Goal: Task Accomplishment & Management: Complete application form

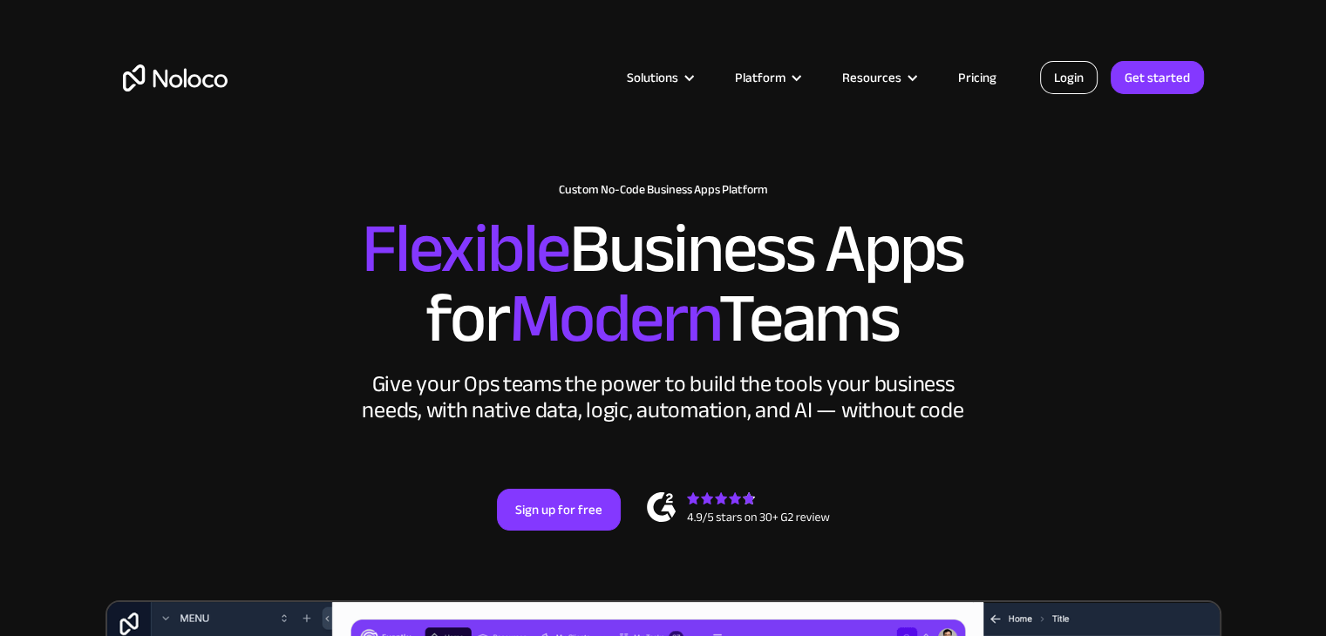
click at [1061, 78] on link "Login" at bounding box center [1069, 77] width 58 height 33
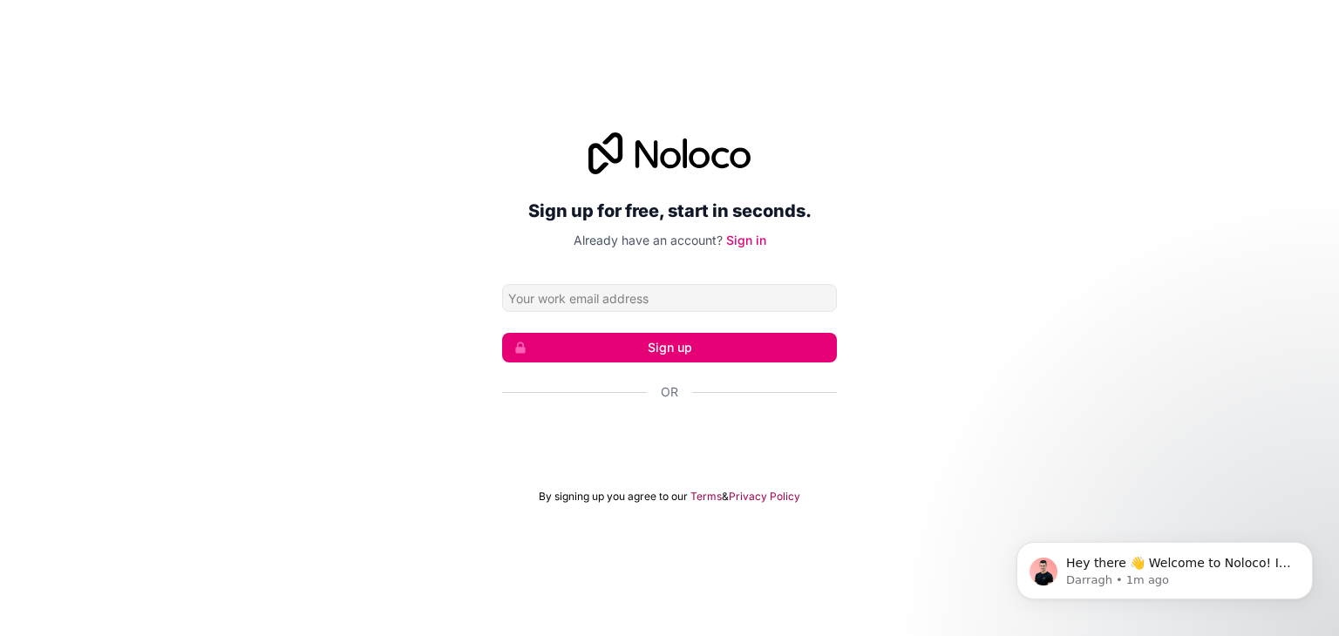
click at [683, 296] on input "Email address" at bounding box center [669, 298] width 335 height 28
type input "awangkurnia786@gmail.com"
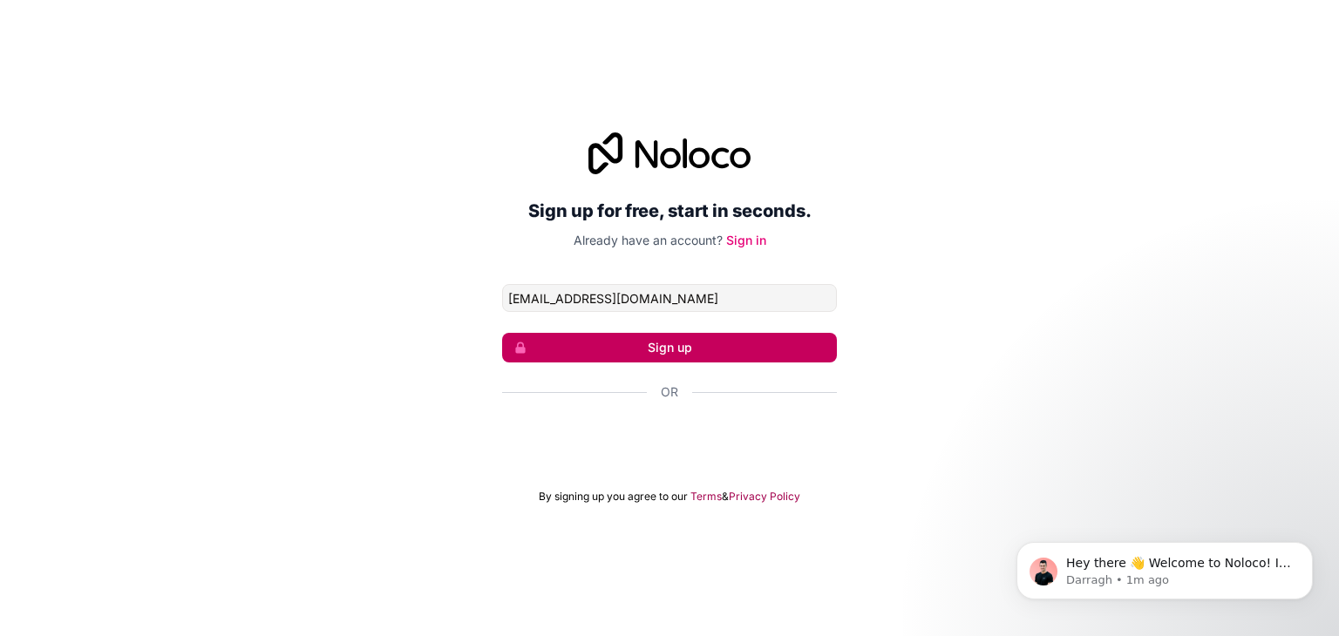
click at [683, 346] on button "Sign up" at bounding box center [669, 348] width 335 height 30
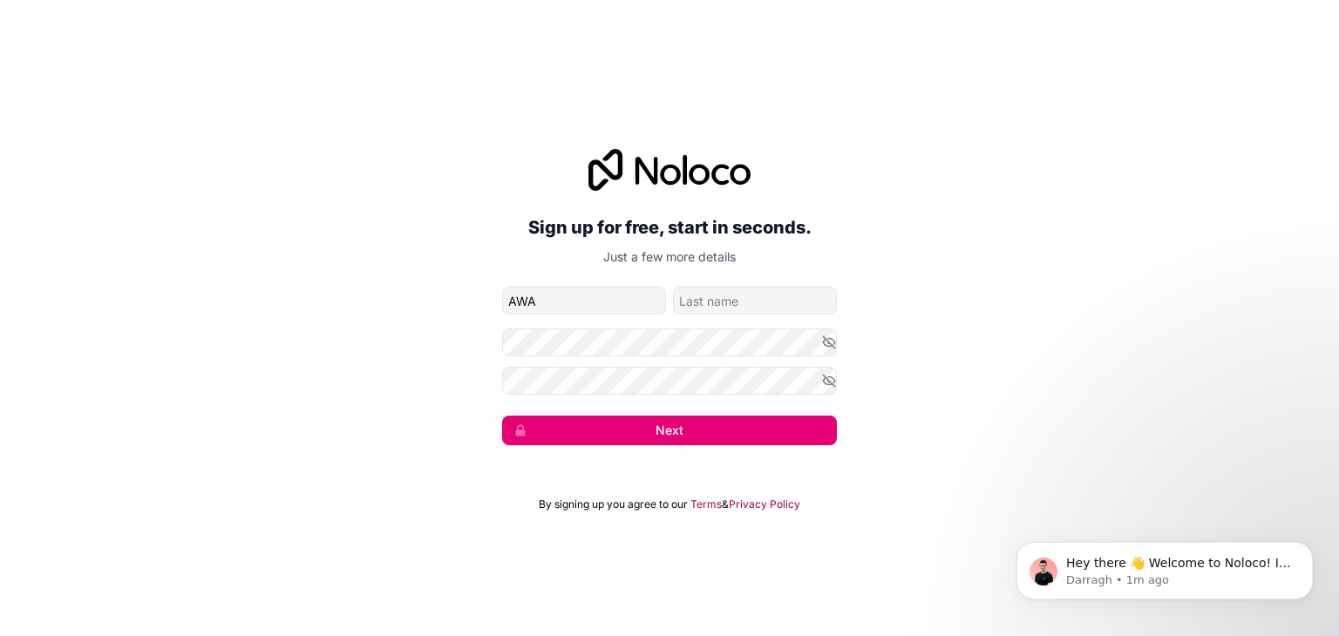
type input "Awang"
drag, startPoint x: 737, startPoint y: 300, endPoint x: 617, endPoint y: 311, distance: 120.8
click at [617, 311] on div "Awang Illahi" at bounding box center [669, 301] width 335 height 28
type input "k"
type input "Kurnia"
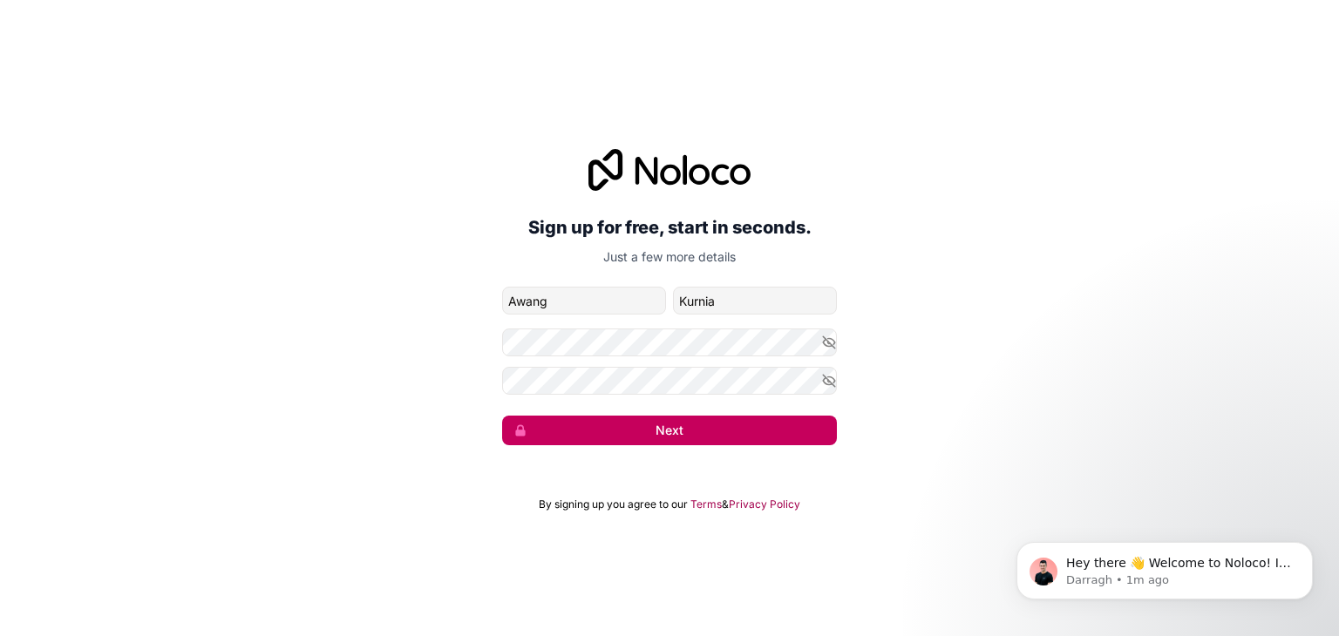
click at [613, 437] on button "Next" at bounding box center [669, 431] width 335 height 30
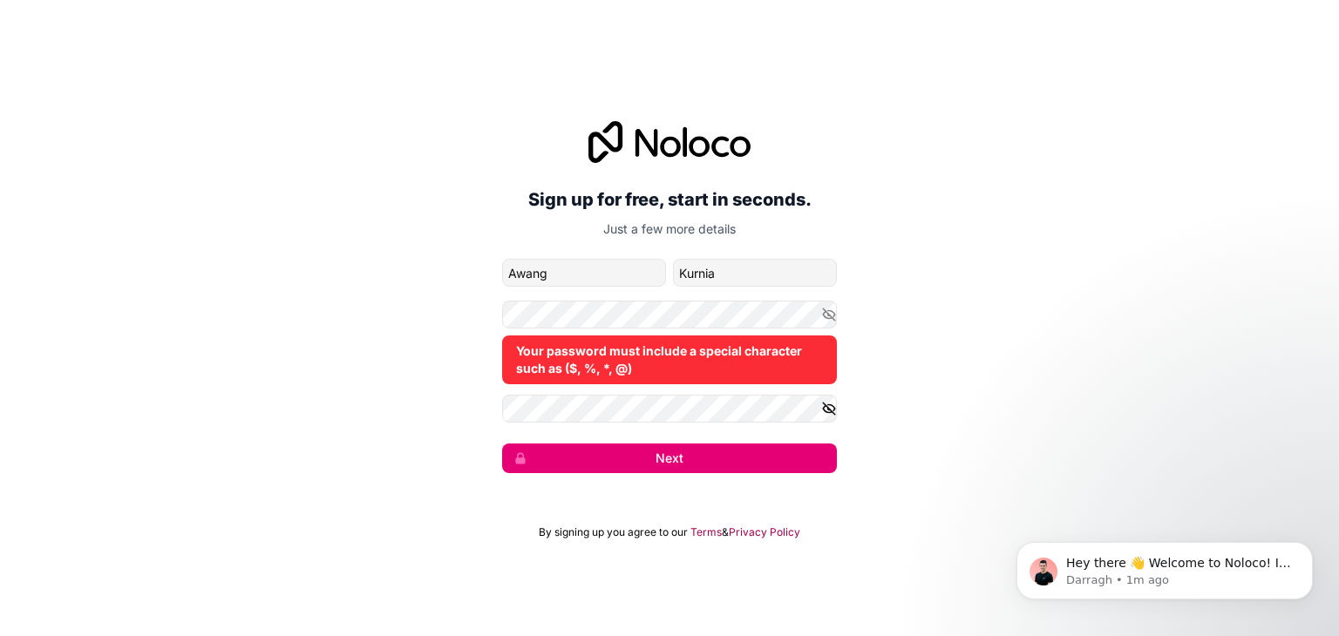
click at [821, 404] on icon "button" at bounding box center [829, 409] width 16 height 16
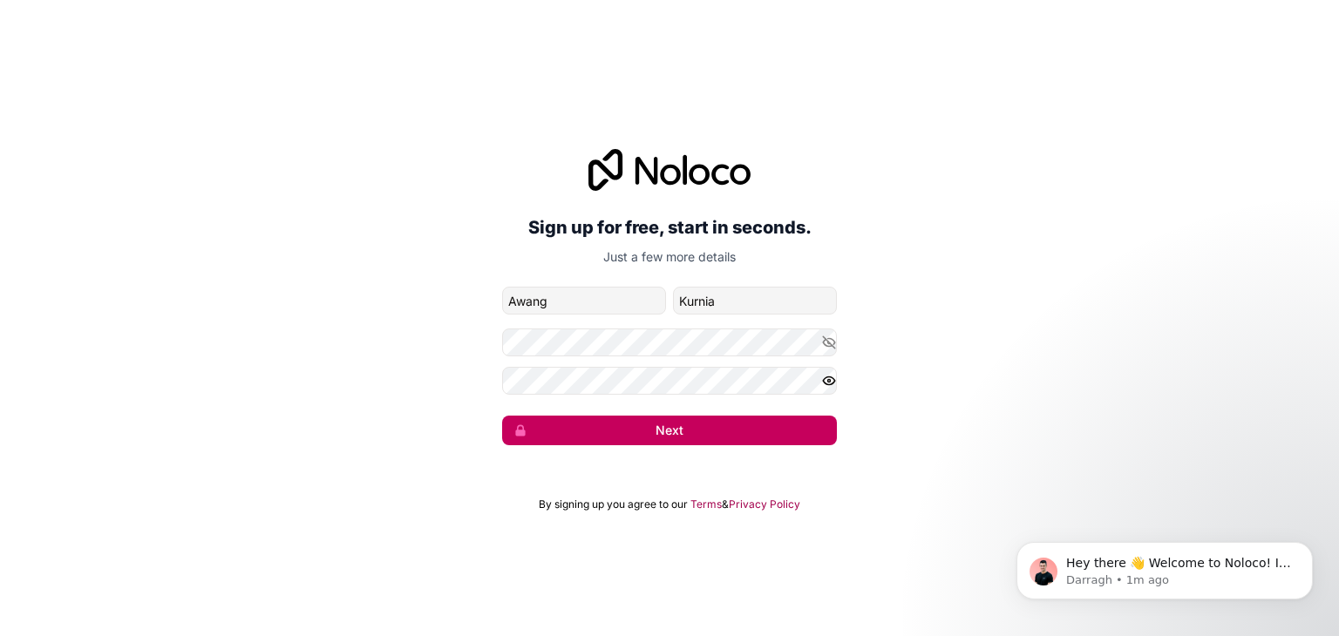
click at [662, 431] on button "Next" at bounding box center [669, 431] width 335 height 30
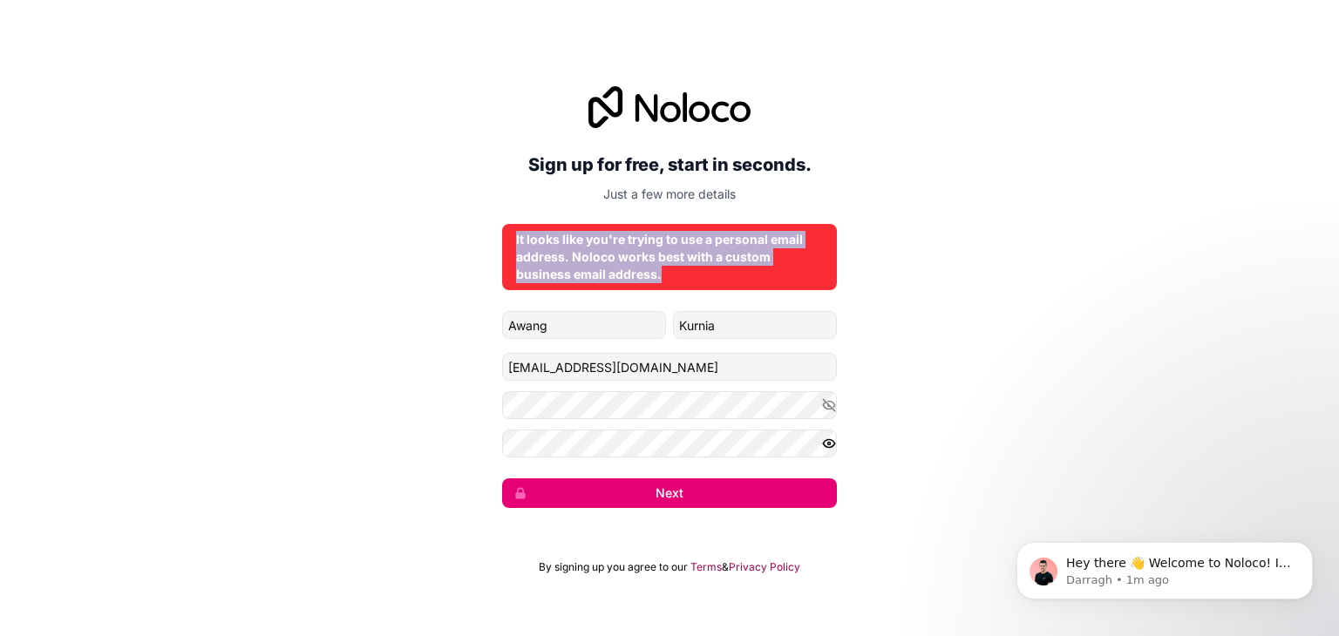
drag, startPoint x: 694, startPoint y: 283, endPoint x: 515, endPoint y: 243, distance: 183.1
click at [515, 243] on div "It looks like you're trying to use a personal email address. Noloco works best …" at bounding box center [669, 257] width 335 height 66
copy div "It looks like you're trying to use a personal email address. Noloco works best …"
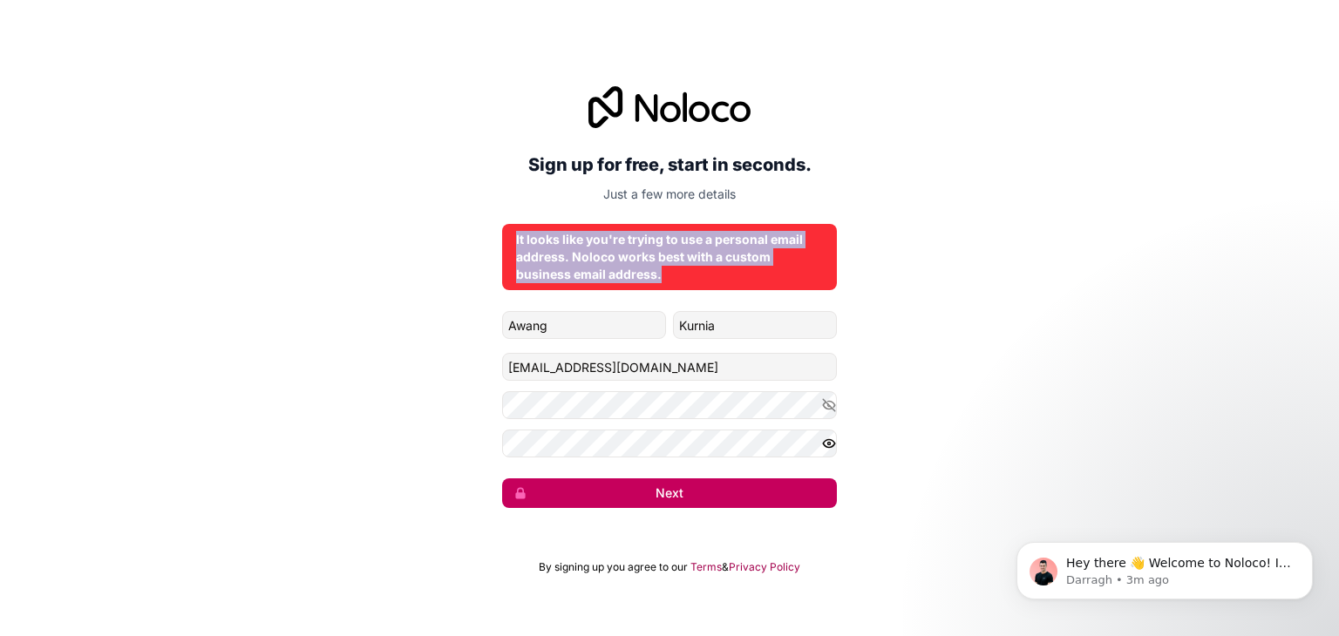
click at [717, 501] on button "Next" at bounding box center [669, 494] width 335 height 30
click at [722, 499] on button "Next" at bounding box center [669, 494] width 335 height 30
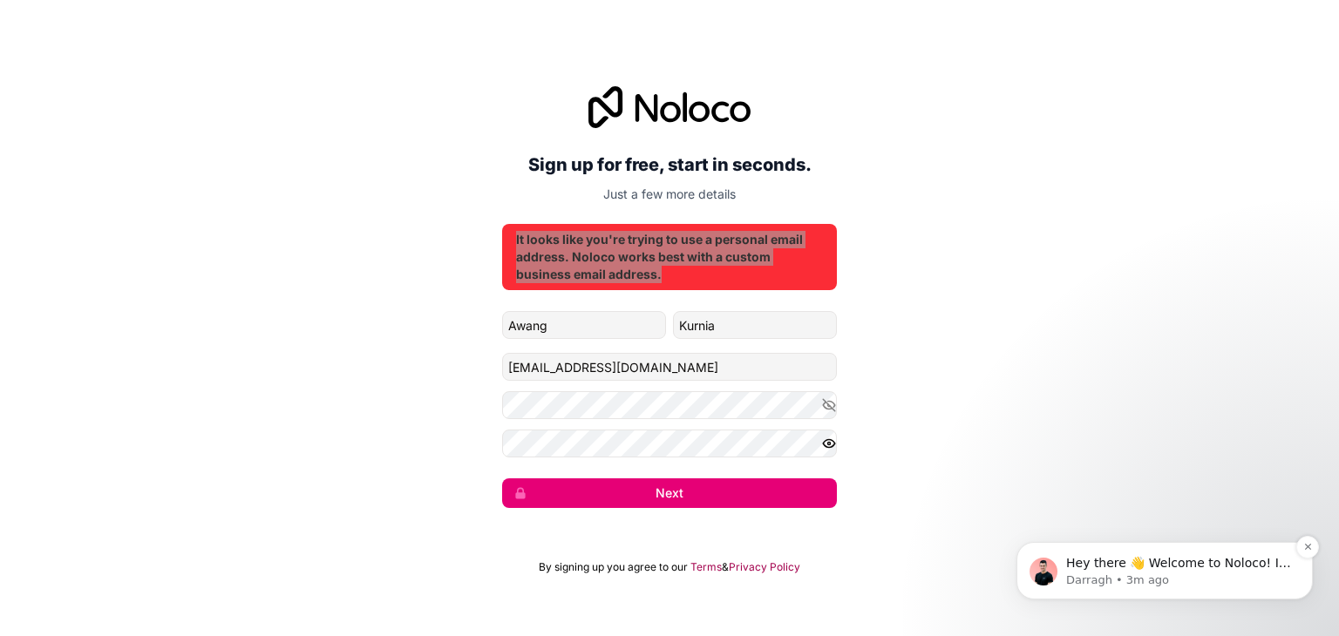
click at [1146, 585] on p "Darragh • 3m ago" at bounding box center [1178, 581] width 225 height 16
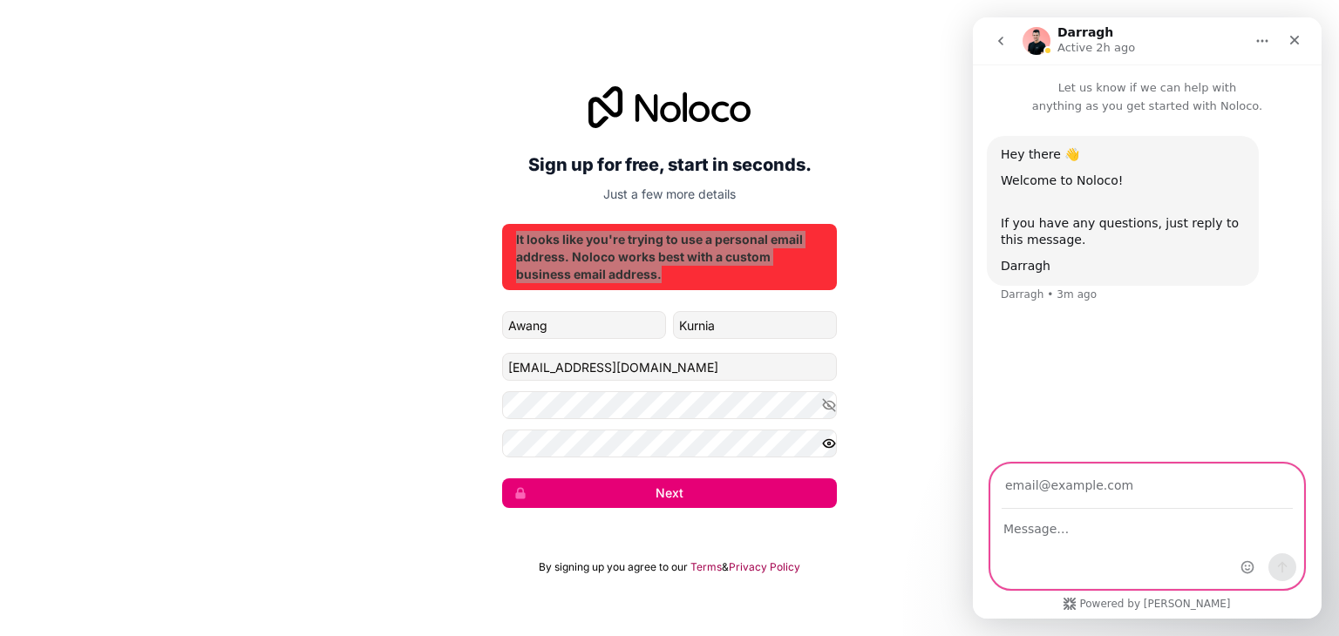
click at [1158, 539] on textarea "Message…" at bounding box center [1147, 525] width 312 height 30
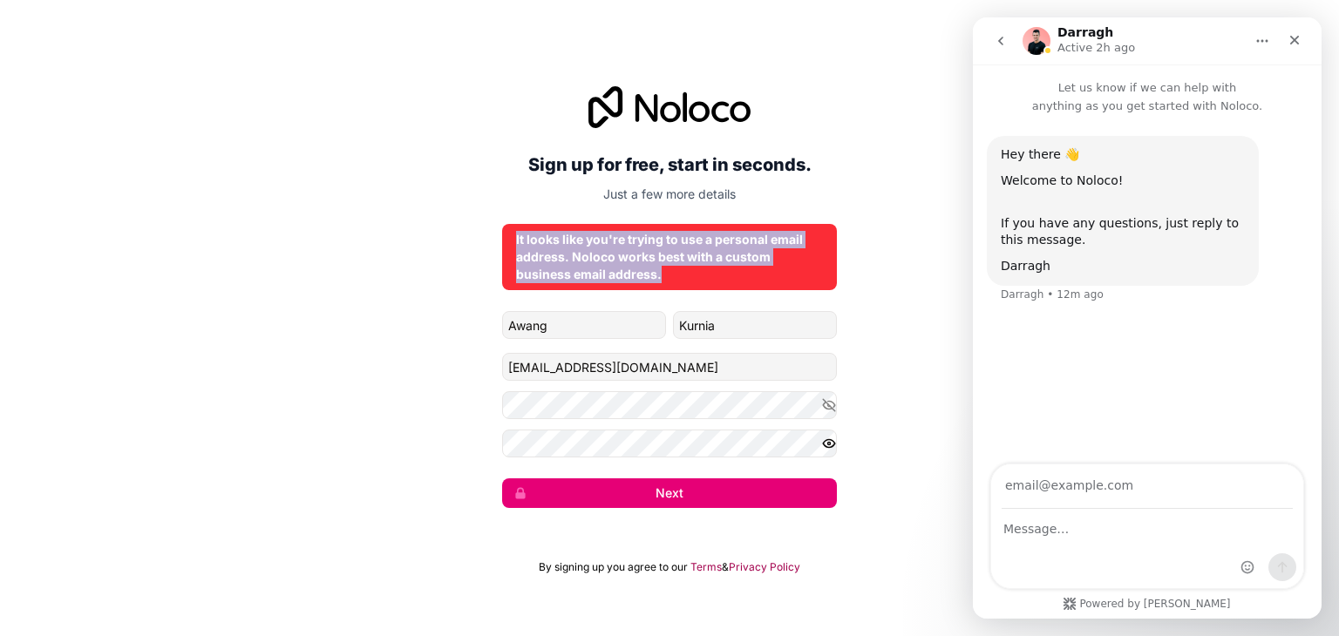
click at [883, 260] on div "Sign up for free, start in seconds. Just a few more details It looks like you'r…" at bounding box center [669, 297] width 1339 height 471
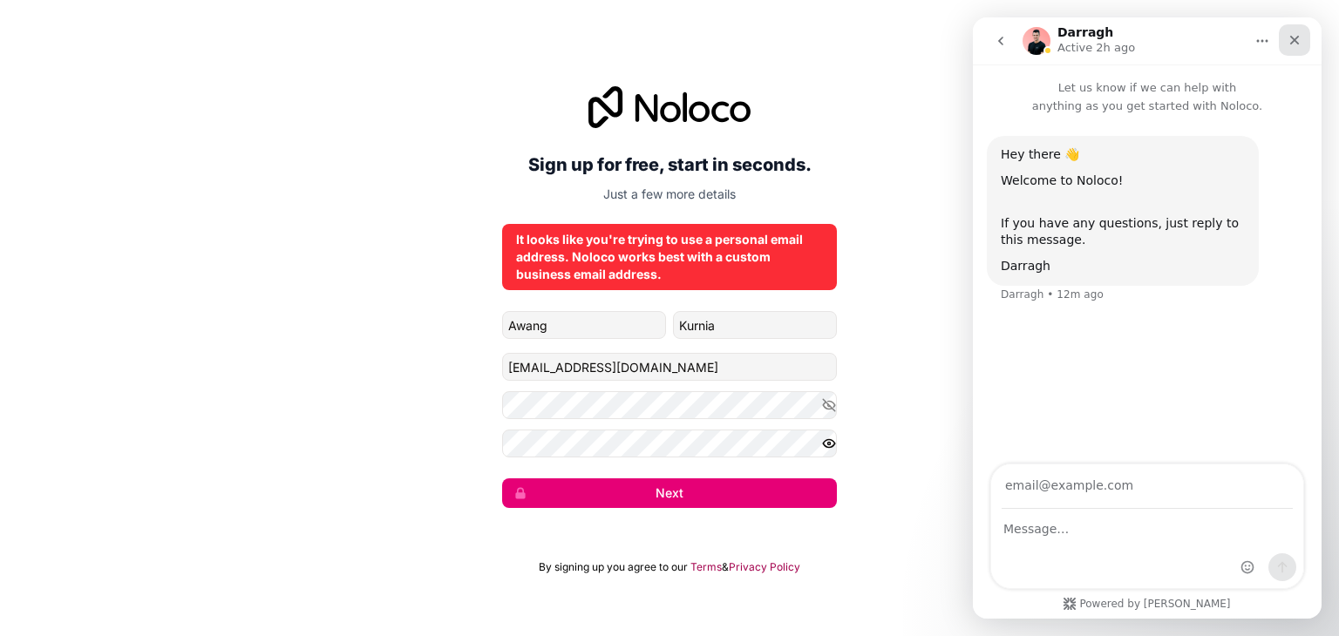
click at [1303, 46] on div "Close" at bounding box center [1294, 39] width 31 height 31
